Goal: Information Seeking & Learning: Learn about a topic

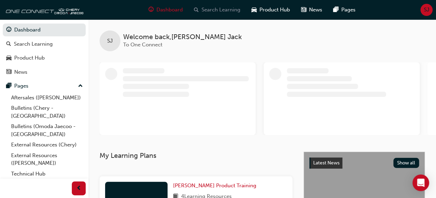
click at [219, 9] on span "Search Learning" at bounding box center [220, 10] width 39 height 8
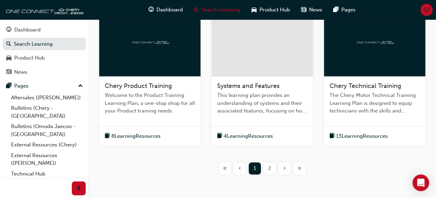
scroll to position [343, 0]
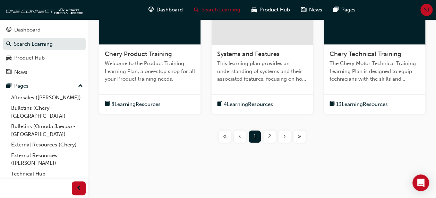
click at [269, 140] on div "2" at bounding box center [269, 137] width 12 height 12
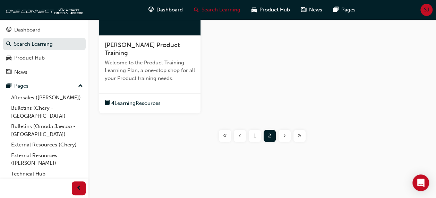
scroll to position [193, 0]
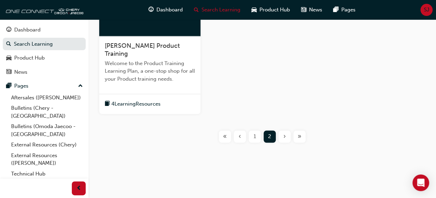
click at [254, 139] on span "1" at bounding box center [254, 137] width 2 height 8
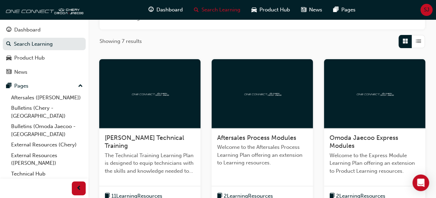
scroll to position [95, 0]
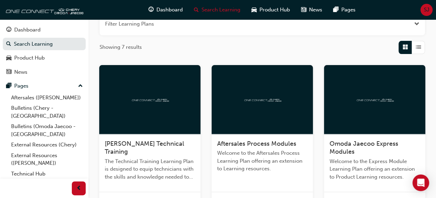
click at [254, 139] on div "Aftersales Process Modules Welcome to the Aftersales Process Learning Plan offe…" at bounding box center [261, 159] width 101 height 50
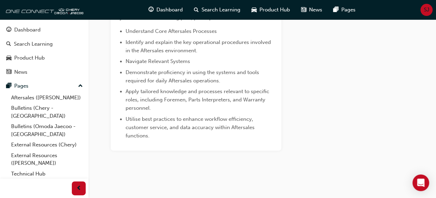
scroll to position [270, 0]
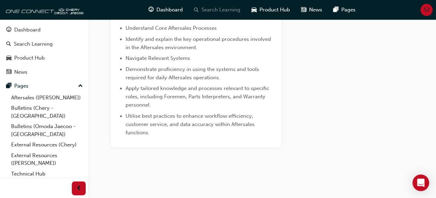
click at [216, 9] on span "Search Learning" at bounding box center [220, 10] width 39 height 8
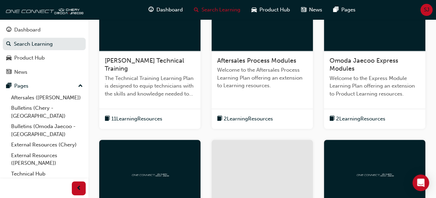
scroll to position [170, 0]
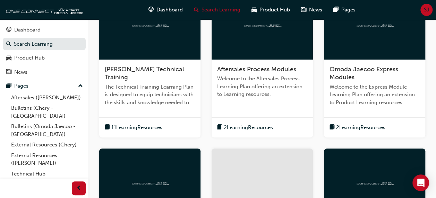
click at [123, 129] on span "11 Learning Resources" at bounding box center [136, 128] width 51 height 8
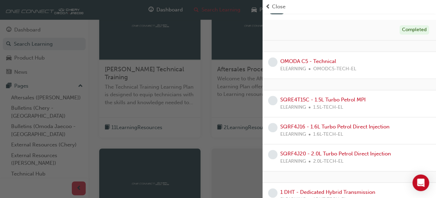
scroll to position [0, 0]
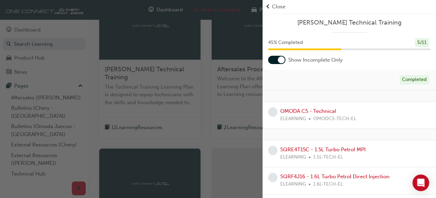
click at [274, 61] on div at bounding box center [276, 60] width 17 height 8
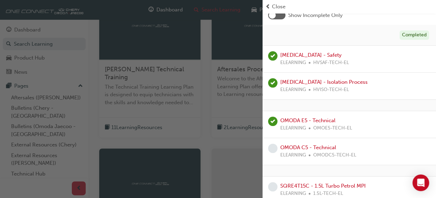
scroll to position [50, 0]
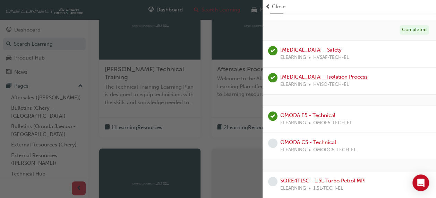
click at [309, 77] on link "[MEDICAL_DATA] - Isolation Process" at bounding box center [323, 77] width 87 height 6
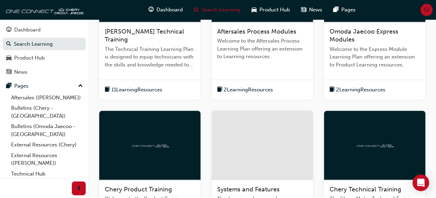
scroll to position [200, 0]
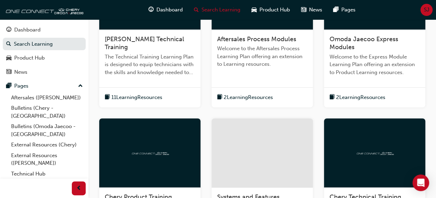
click at [134, 36] on span "[PERSON_NAME] Technical Training" at bounding box center [144, 43] width 79 height 16
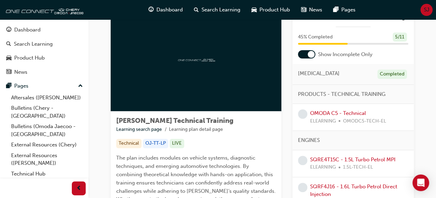
scroll to position [15, 0]
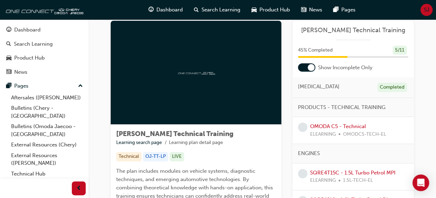
click at [302, 70] on div at bounding box center [306, 67] width 17 height 8
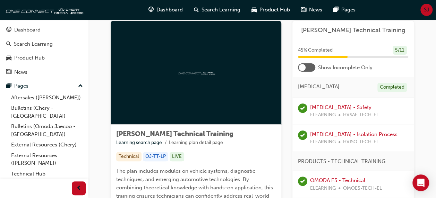
click at [310, 66] on div at bounding box center [306, 67] width 17 height 8
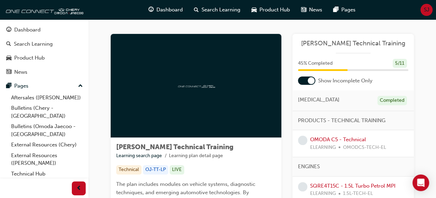
scroll to position [0, 0]
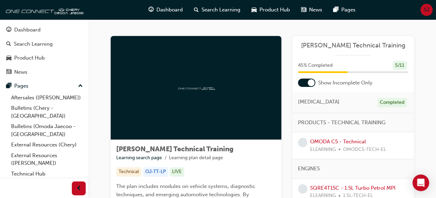
click at [305, 81] on div at bounding box center [306, 83] width 17 height 8
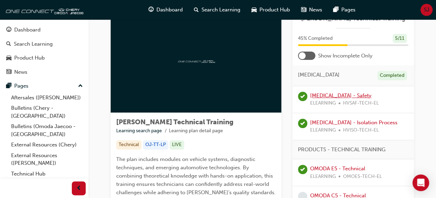
scroll to position [31, 0]
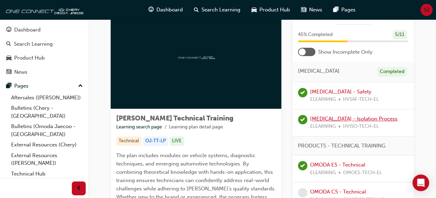
click at [320, 119] on link "[MEDICAL_DATA] - Isolation Process" at bounding box center [353, 119] width 87 height 6
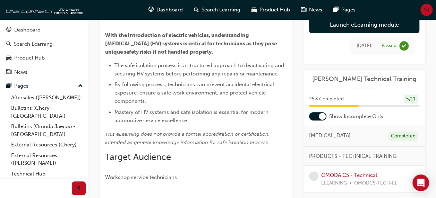
scroll to position [25, 0]
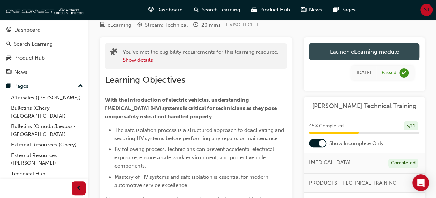
click at [358, 50] on link "Launch eLearning module" at bounding box center [364, 51] width 110 height 17
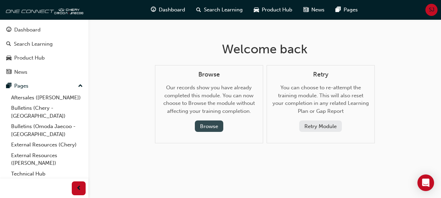
click at [211, 125] on button "Browse" at bounding box center [209, 126] width 28 height 11
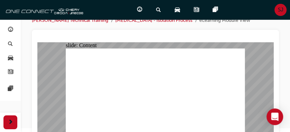
scroll to position [42, 0]
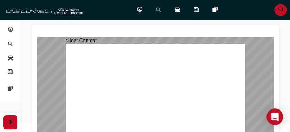
click at [159, 10] on span "search-icon" at bounding box center [158, 10] width 5 height 9
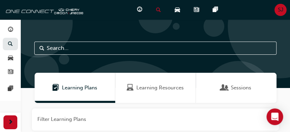
scroll to position [42, 0]
click at [152, 86] on span "Learning Resources" at bounding box center [160, 88] width 47 height 8
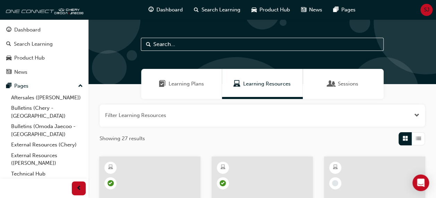
scroll to position [3, 0]
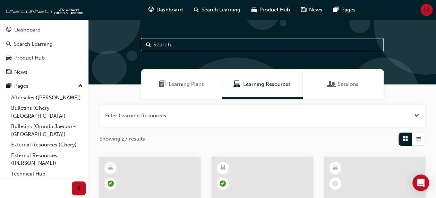
click at [416, 114] on span "Open the filter" at bounding box center [416, 116] width 5 height 8
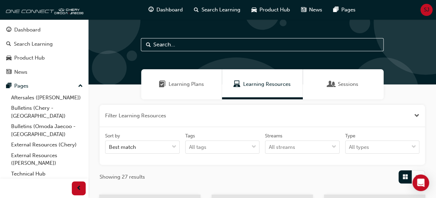
click at [416, 114] on span "Close the filter" at bounding box center [416, 116] width 5 height 8
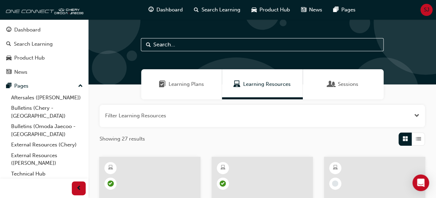
click at [416, 114] on span "Open the filter" at bounding box center [416, 116] width 5 height 8
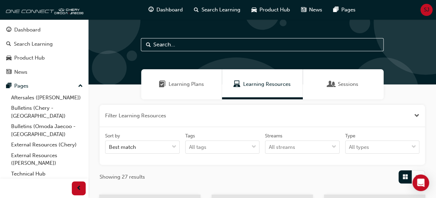
click at [277, 76] on div "Learning Resources" at bounding box center [262, 84] width 81 height 30
click at [273, 87] on span "Learning Resources" at bounding box center [266, 84] width 47 height 8
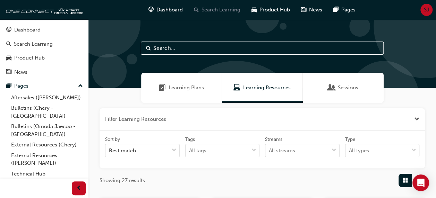
click at [225, 8] on span "Search Learning" at bounding box center [220, 10] width 39 height 8
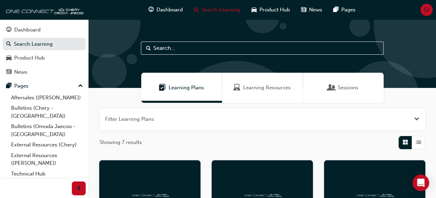
click at [268, 91] on span "Learning Resources" at bounding box center [266, 88] width 47 height 8
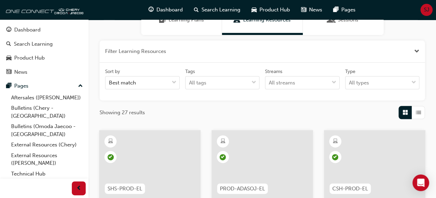
scroll to position [27, 0]
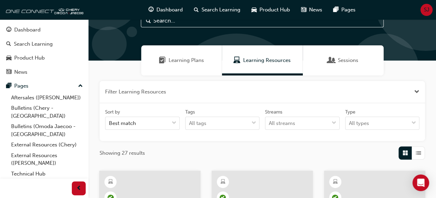
click at [347, 57] on span "Sessions" at bounding box center [348, 60] width 20 height 8
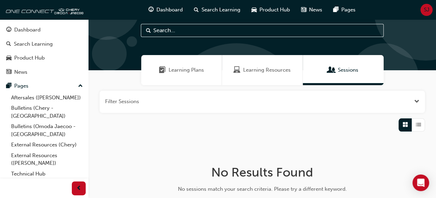
scroll to position [5, 0]
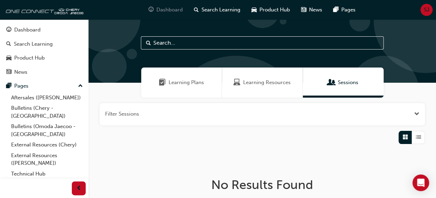
click at [164, 13] on span "Dashboard" at bounding box center [169, 10] width 26 height 8
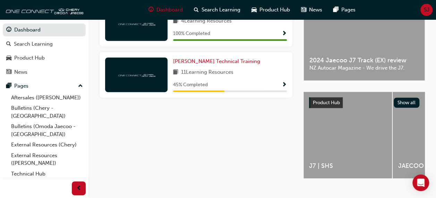
scroll to position [193, 0]
click at [203, 64] on span "[PERSON_NAME] Technical Training" at bounding box center [216, 61] width 87 height 6
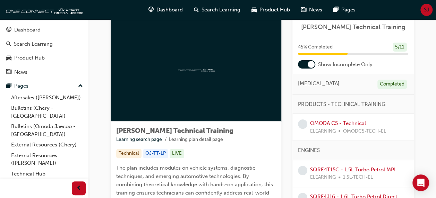
scroll to position [17, 0]
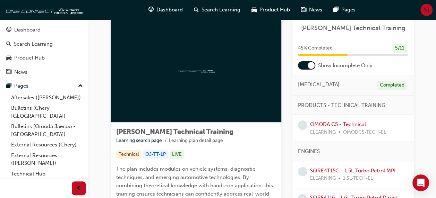
click at [302, 67] on div at bounding box center [306, 65] width 17 height 8
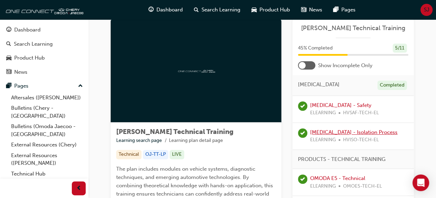
click at [330, 130] on link "[MEDICAL_DATA] - Isolation Process" at bounding box center [353, 132] width 87 height 6
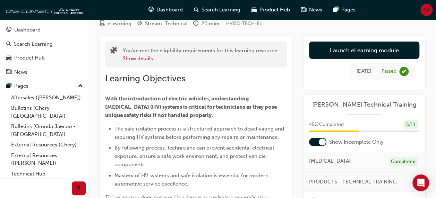
scroll to position [6, 0]
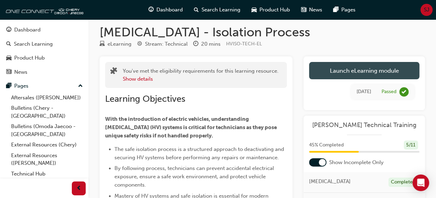
click at [344, 71] on link "Launch eLearning module" at bounding box center [364, 70] width 110 height 17
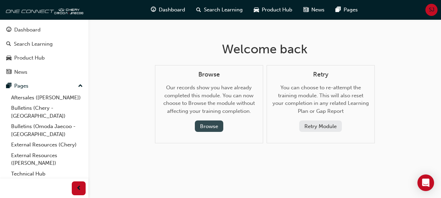
click at [203, 124] on button "Browse" at bounding box center [209, 126] width 28 height 11
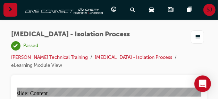
drag, startPoint x: 345, startPoint y: 5, endPoint x: 217, endPoint y: 10, distance: 128.0
click at [217, 10] on div "Dashboard Search Learning Product Hub News Pages SJ" at bounding box center [109, 10] width 218 height 20
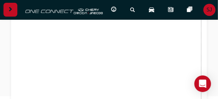
scroll to position [76, 0]
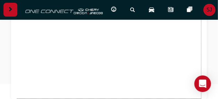
scroll to position [91, 0]
